Goal: Task Accomplishment & Management: Manage account settings

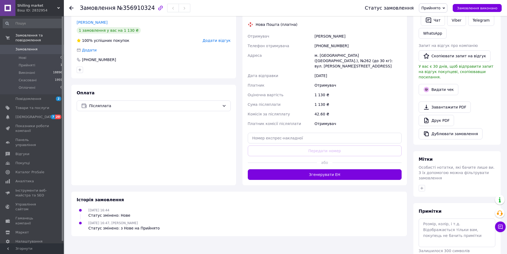
scroll to position [131, 0]
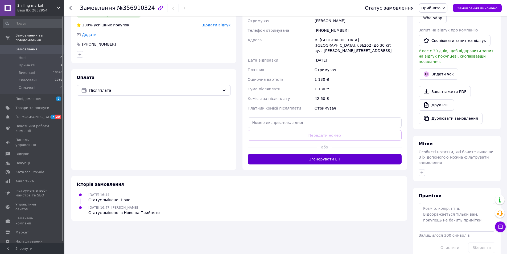
click at [326, 154] on button "Згенерувати ЕН" at bounding box center [325, 159] width 154 height 11
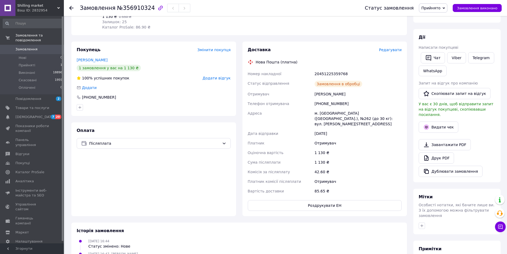
scroll to position [77, 0]
click at [471, 7] on span "Замовлення виконано" at bounding box center [477, 8] width 40 height 4
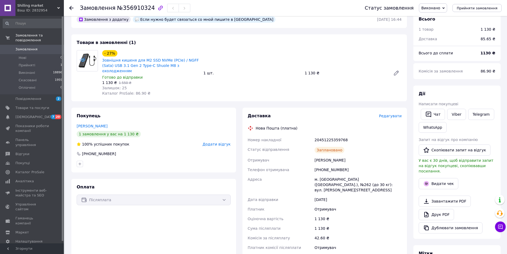
scroll to position [0, 0]
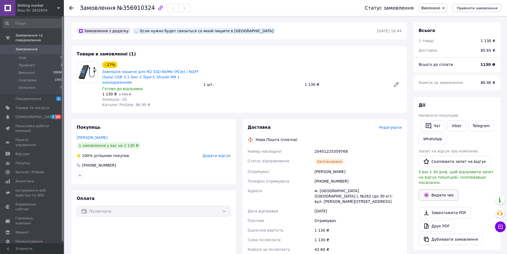
click at [444, 191] on button "Видати чек" at bounding box center [439, 194] width 40 height 11
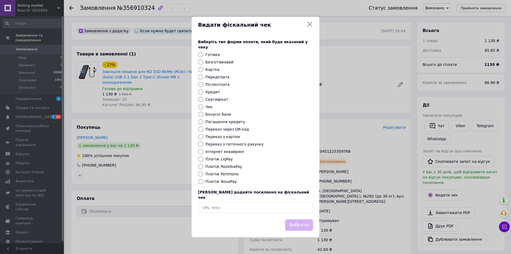
click at [202, 181] on input "Платіж NovaPay" at bounding box center [200, 181] width 5 height 5
radio input "true"
click at [295, 219] on button "Вибрати" at bounding box center [299, 224] width 28 height 11
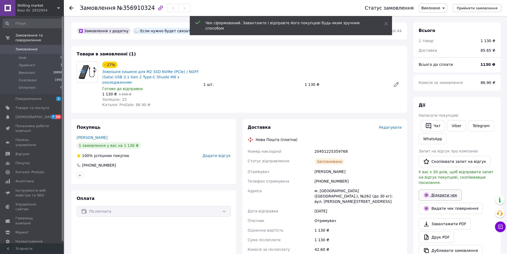
click at [438, 190] on link "Відкрити чек" at bounding box center [440, 194] width 43 height 11
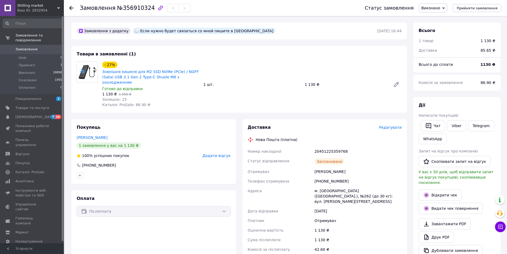
click at [370, 49] on div "Товари в замовленні (1) - 27% Зовнішня кишеня для M2 SSD NVMe (PCIe) / NGFF (Sa…" at bounding box center [239, 79] width 336 height 67
